Goal: Task Accomplishment & Management: Use online tool/utility

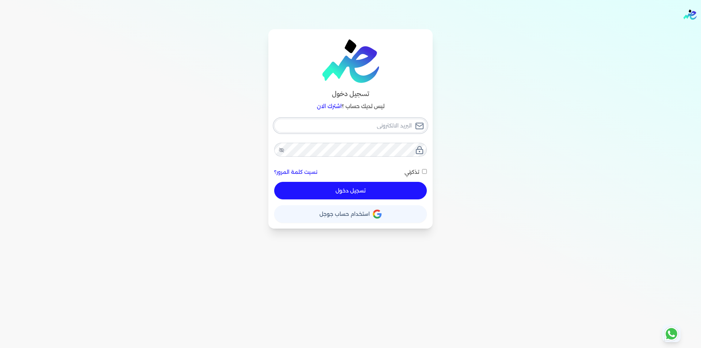
type input "[EMAIL_ADDRESS][DOMAIN_NAME]"
click at [389, 188] on div "[EMAIL_ADDRESS][DOMAIN_NAME] نسيت كلمة المرور؟ تذكرني تسجيل دخول" at bounding box center [350, 159] width 153 height 81
click at [382, 193] on button "تسجيل دخول" at bounding box center [350, 191] width 153 height 18
checkbox input "false"
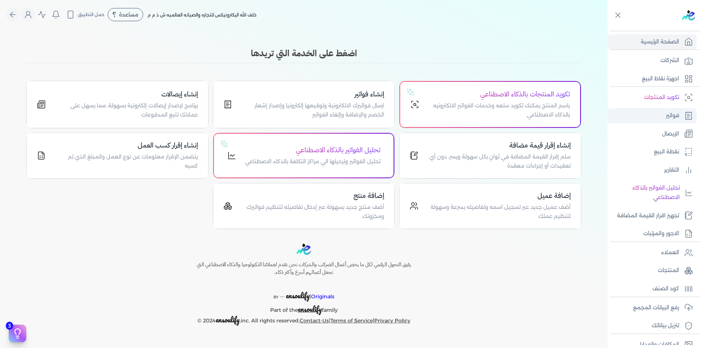
click at [672, 116] on p "فواتير" at bounding box center [671, 115] width 13 height 9
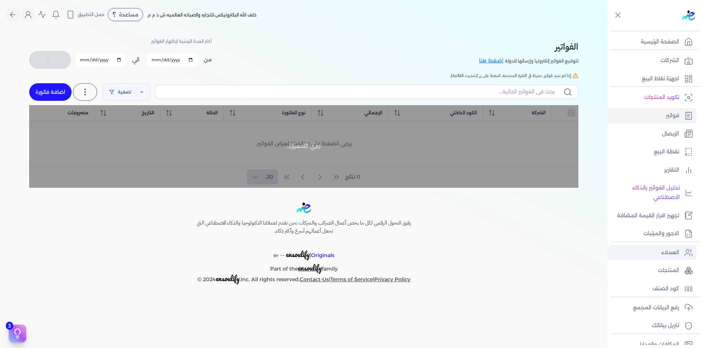
click at [664, 255] on p "العملاء" at bounding box center [670, 252] width 18 height 9
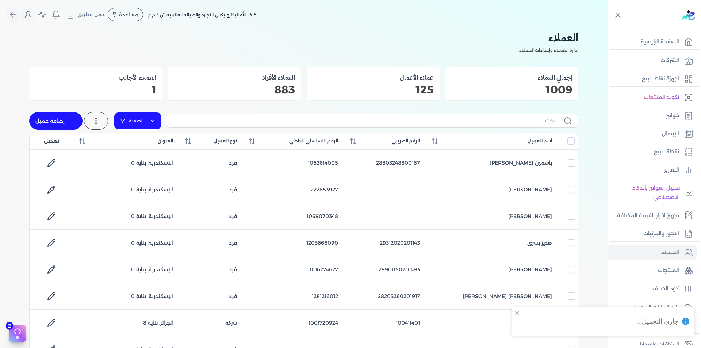
click at [158, 121] on link "تصفية" at bounding box center [137, 121] width 47 height 18
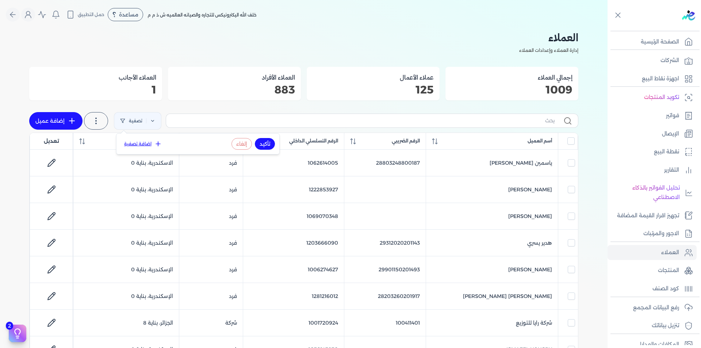
click at [146, 140] on button "اضافة تصفية" at bounding box center [143, 143] width 44 height 9
click at [154, 142] on input "text" at bounding box center [165, 144] width 59 height 12
paste input "218287208"
type input "218287208"
click at [264, 146] on span "أسم العميل" at bounding box center [257, 145] width 25 height 7
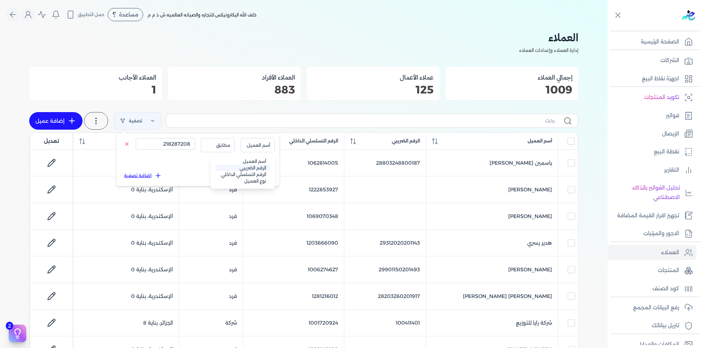
click at [260, 169] on li "الرقم الضريبي" at bounding box center [242, 168] width 55 height 7
click at [262, 175] on button "تأكيد" at bounding box center [265, 176] width 20 height 12
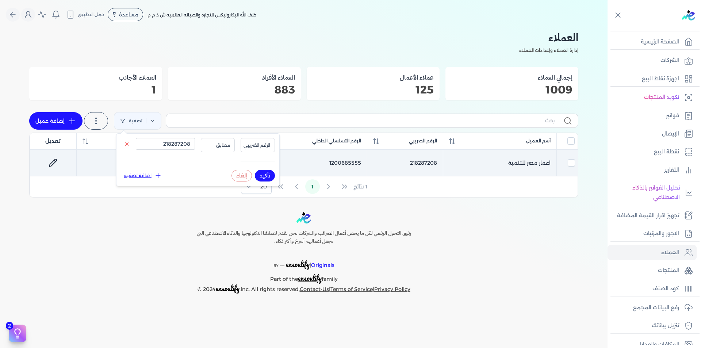
click at [350, 162] on td "1200685555" at bounding box center [313, 163] width 108 height 27
checkbox input "true"
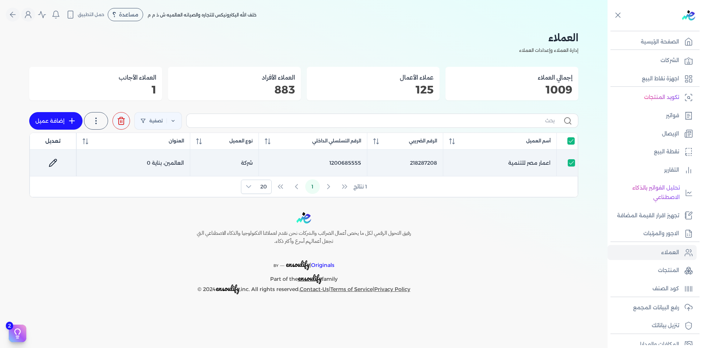
click at [350, 162] on td "1200685555" at bounding box center [313, 163] width 108 height 27
checkbox input "false"
click at [425, 162] on td "218287208" at bounding box center [405, 163] width 76 height 27
checkbox input "true"
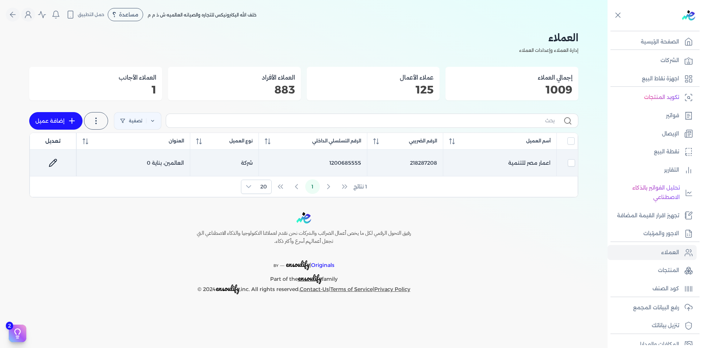
checkbox input "true"
click at [425, 162] on td "218287208" at bounding box center [405, 163] width 76 height 27
checkbox input "false"
copy td "218287208"
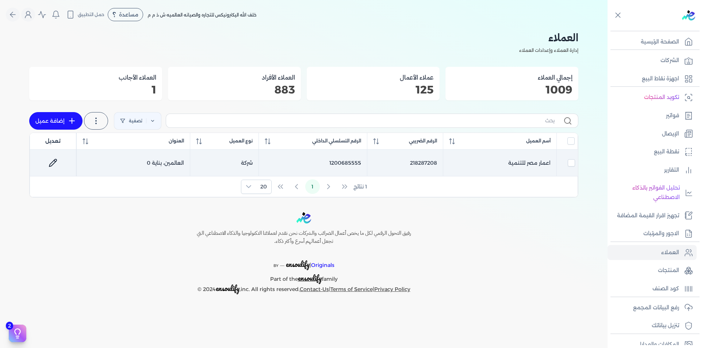
drag, startPoint x: 424, startPoint y: 161, endPoint x: 349, endPoint y: 164, distance: 74.9
click at [349, 164] on td "1200685555" at bounding box center [313, 163] width 108 height 27
checkbox input "true"
click at [348, 163] on td "1200685555" at bounding box center [313, 163] width 108 height 27
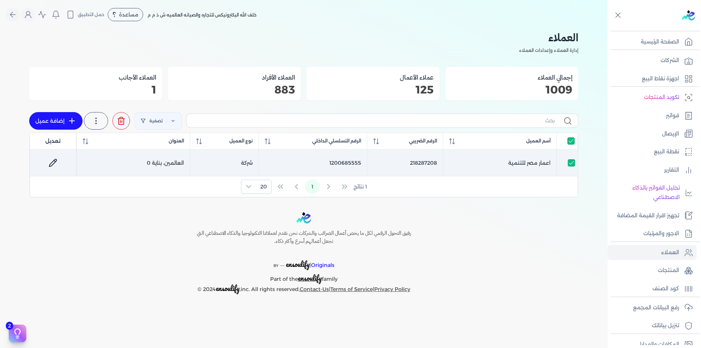
checkbox input "false"
click at [348, 163] on td "1200685555" at bounding box center [313, 163] width 108 height 27
checkbox input "true"
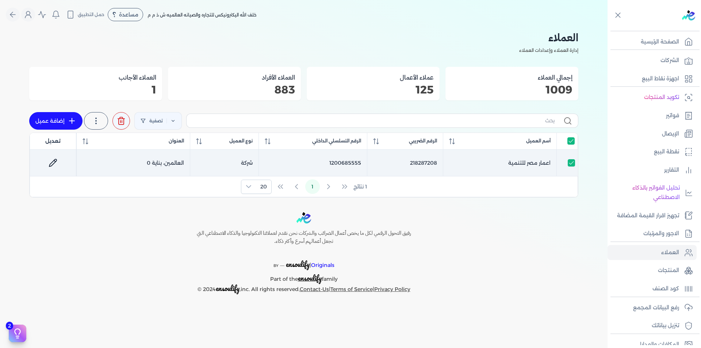
copy td "1200685555"
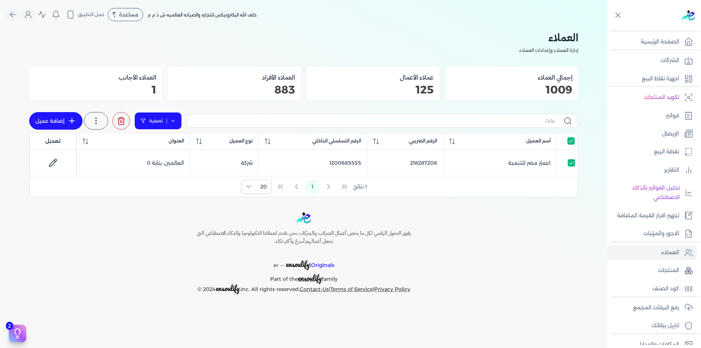
click at [171, 122] on icon at bounding box center [172, 120] width 5 height 5
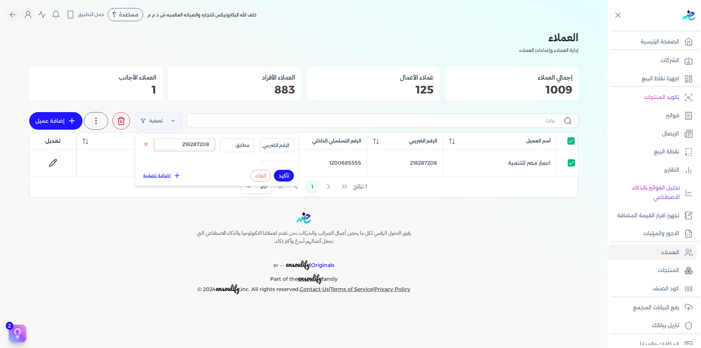
click at [175, 144] on input "218287208" at bounding box center [184, 144] width 59 height 12
paste input "1004035639"
type input "1004035639"
click at [276, 149] on button "الرقم الضريبي" at bounding box center [277, 145] width 34 height 14
click at [281, 171] on li "الرقم التسلسلي الداخلي" at bounding box center [261, 174] width 55 height 7
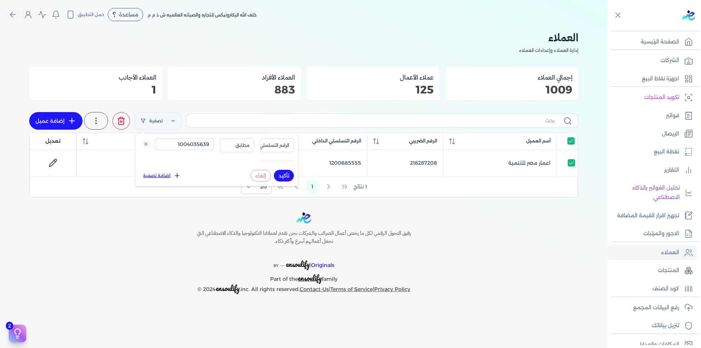
click at [281, 177] on button "تأكيد" at bounding box center [284, 176] width 20 height 12
checkbox input "false"
click at [470, 222] on div "رفيق التحول الرقمي لكل ما يخص أعمال الضرائب والشركات نحن نقدم لعملائنا التكنولو…" at bounding box center [303, 253] width 607 height 82
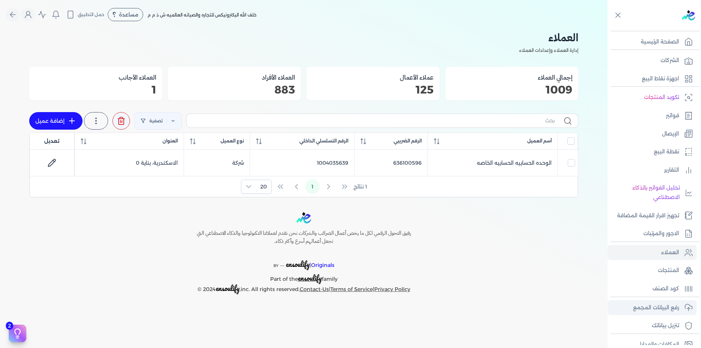
click at [679, 306] on link "رفع البيانات المجمع" at bounding box center [651, 307] width 89 height 15
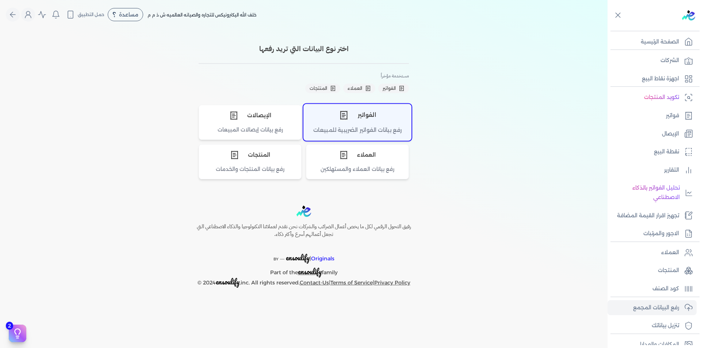
click at [364, 127] on div "رفع بيانات الفواتير الضريبية للمبيعات" at bounding box center [357, 133] width 107 height 14
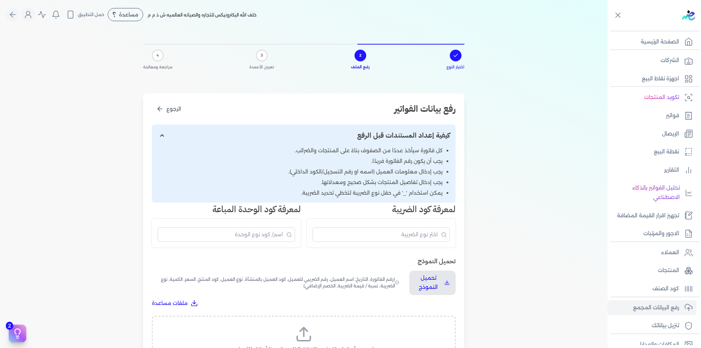
click at [352, 339] on label "اسحب وأسقط ملف CSV/Excel الخاص بك هنا أو انقر للتصفح (.csv أو .xlsx فقط)" at bounding box center [303, 344] width 285 height 38
click at [0, 0] on input "اسحب وأسقط ملف CSV/Excel الخاص بك هنا أو انقر للتصفح (.csv أو .xlsx فقط)" at bounding box center [0, 0] width 0 height 0
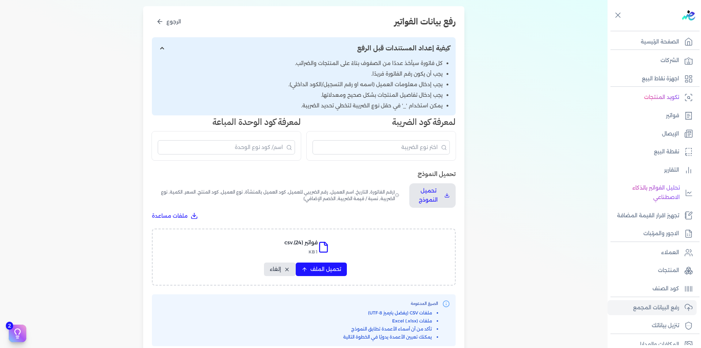
scroll to position [182, 0]
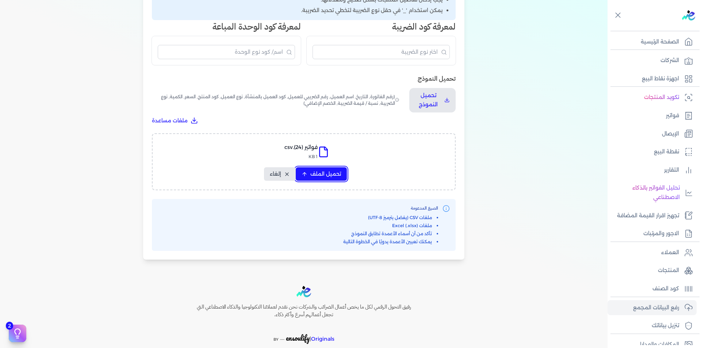
click at [321, 173] on span "تحميل الملف" at bounding box center [325, 174] width 31 height 8
select select "رقم الفاتورة"
select select "التاريخ"
select select "أسم العميل"
select select "الرقم الضريبي"
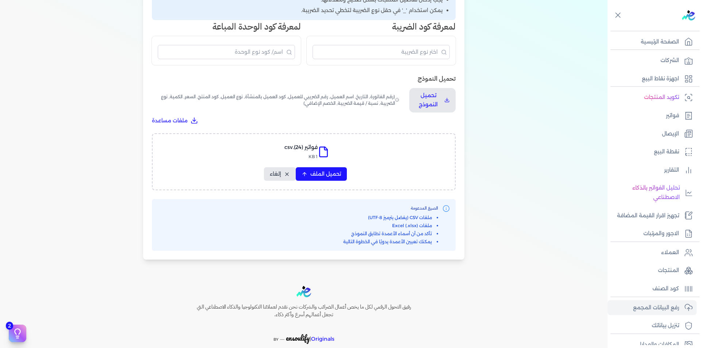
select select "نوع العميل"
select select "الرقم التسلسلي الداخلي"
select select "وصف البند"
select select "سيريال المنتج"
select select "السعر"
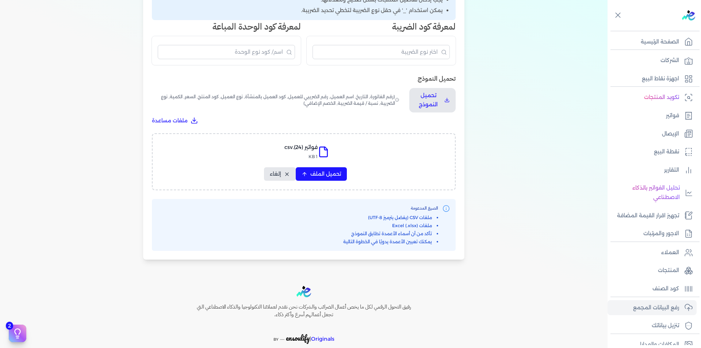
select select "الكمية"
select select "نوع الضريبة"
select select "نسبة / قيمة الضريبة"
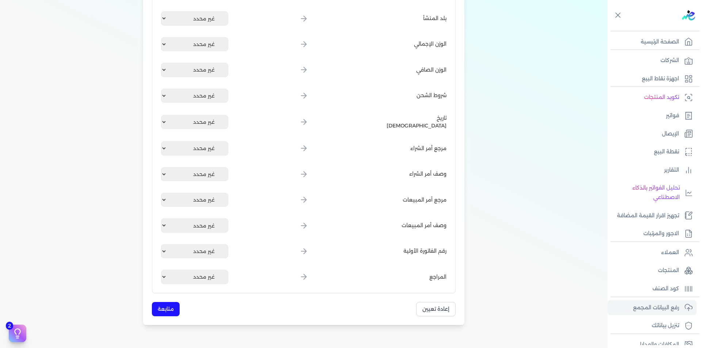
scroll to position [803, 0]
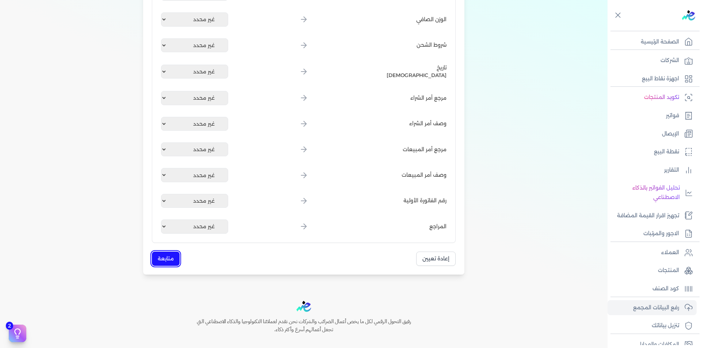
click at [174, 259] on button "متابعة" at bounding box center [166, 258] width 28 height 14
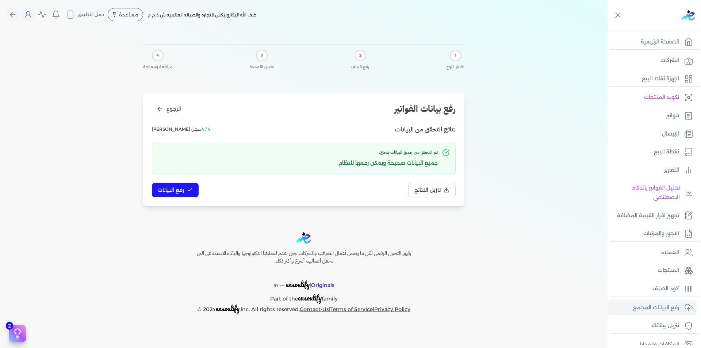
scroll to position [0, 0]
click at [175, 189] on span "رفع البيانات" at bounding box center [171, 190] width 26 height 8
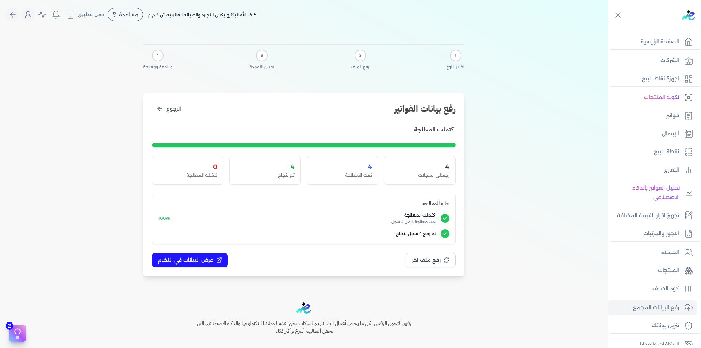
click at [313, 46] on div "1 اختيار النوع 2 رفع الملف 3 تعيين الأعمدة 4 مراجعة ومعالجة" at bounding box center [303, 60] width 321 height 32
click at [434, 261] on span "رفع ملف آخر" at bounding box center [426, 260] width 29 height 8
